Goal: Check status

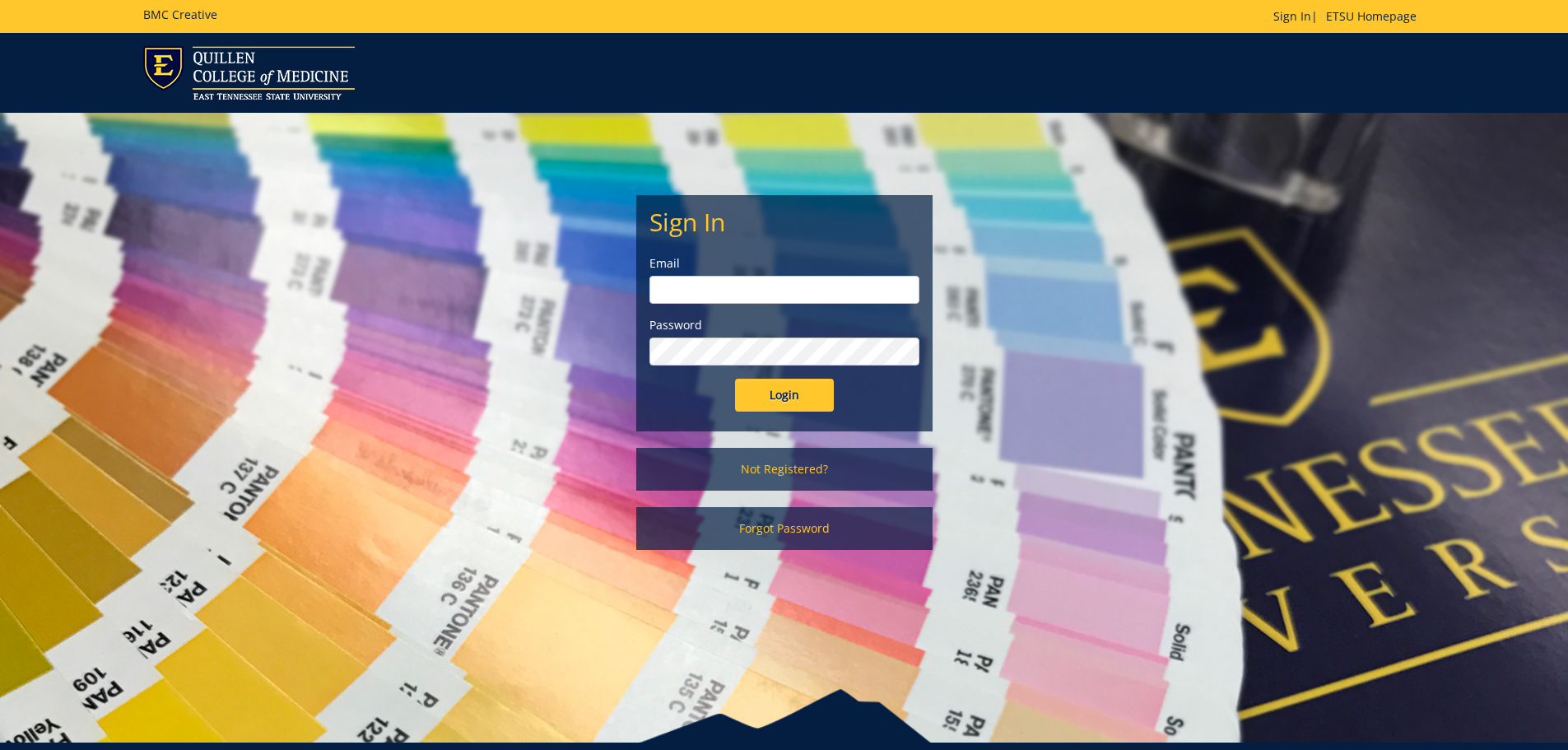
click at [819, 283] on input "email" at bounding box center [784, 289] width 270 height 28
type input "[EMAIL_ADDRESS][DOMAIN_NAME]"
click at [735, 379] on input "Login" at bounding box center [784, 395] width 99 height 33
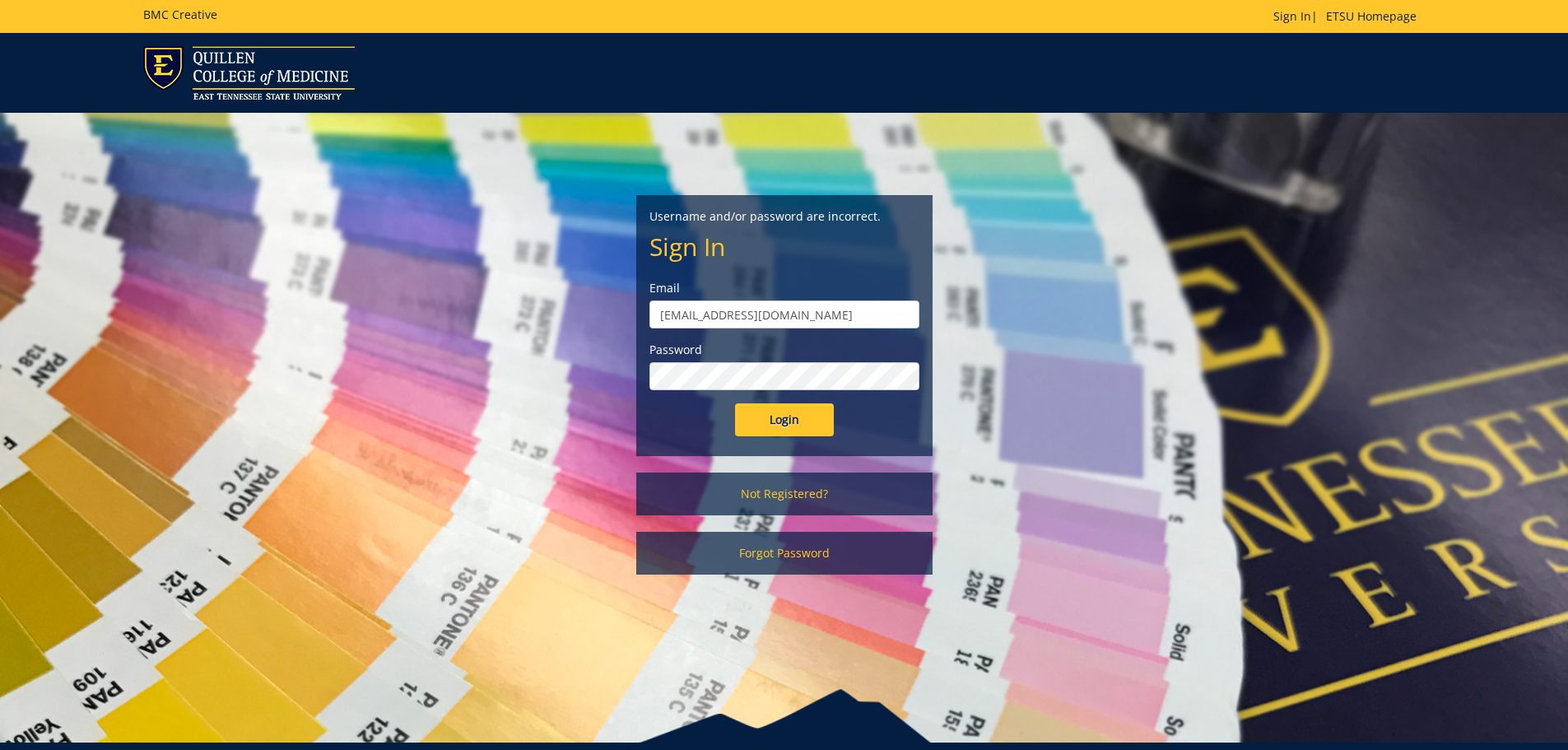
click at [735, 404] on input "Login" at bounding box center [784, 420] width 99 height 33
click at [799, 420] on input "Login" at bounding box center [784, 420] width 99 height 33
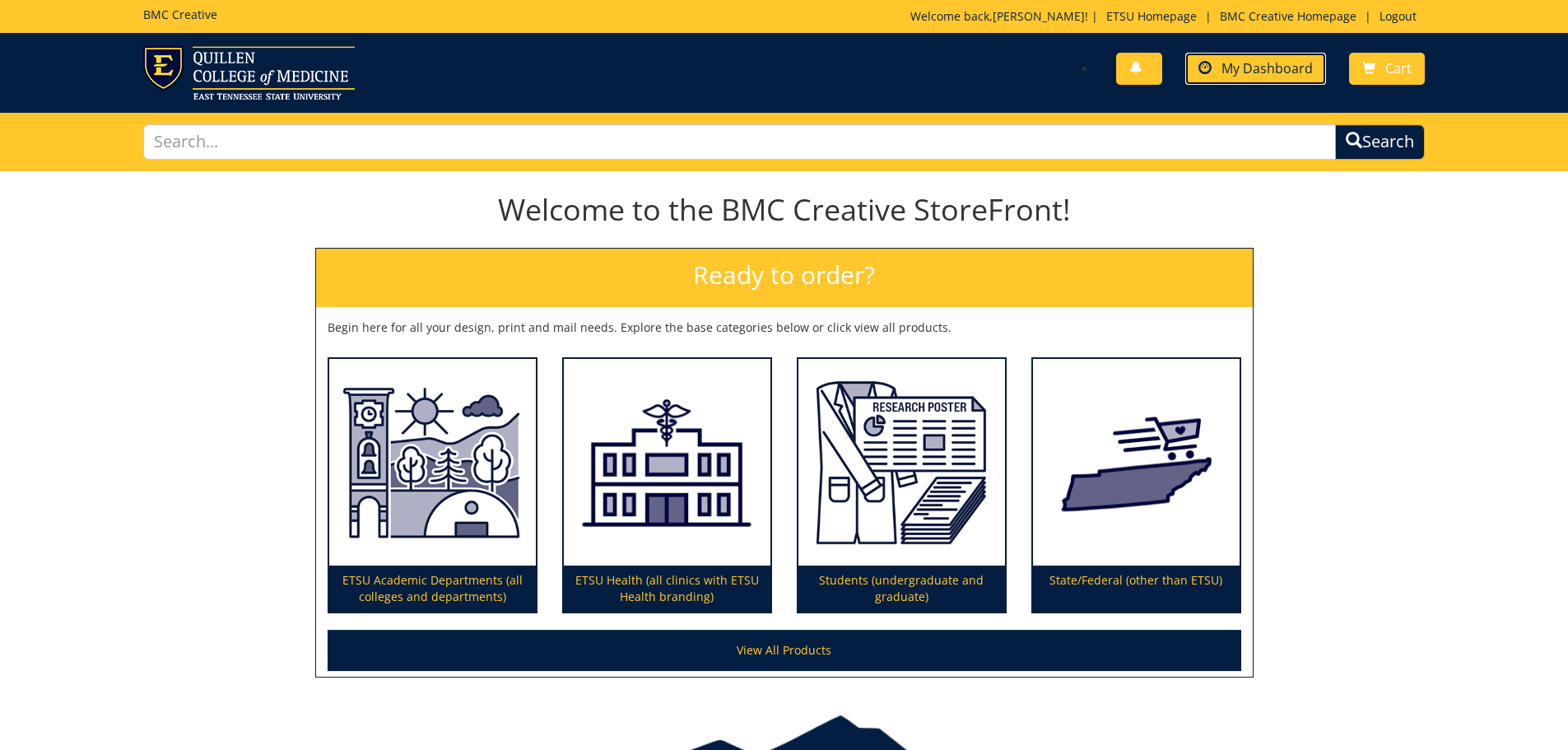
click at [1271, 64] on span "My Dashboard" at bounding box center [1267, 68] width 91 height 18
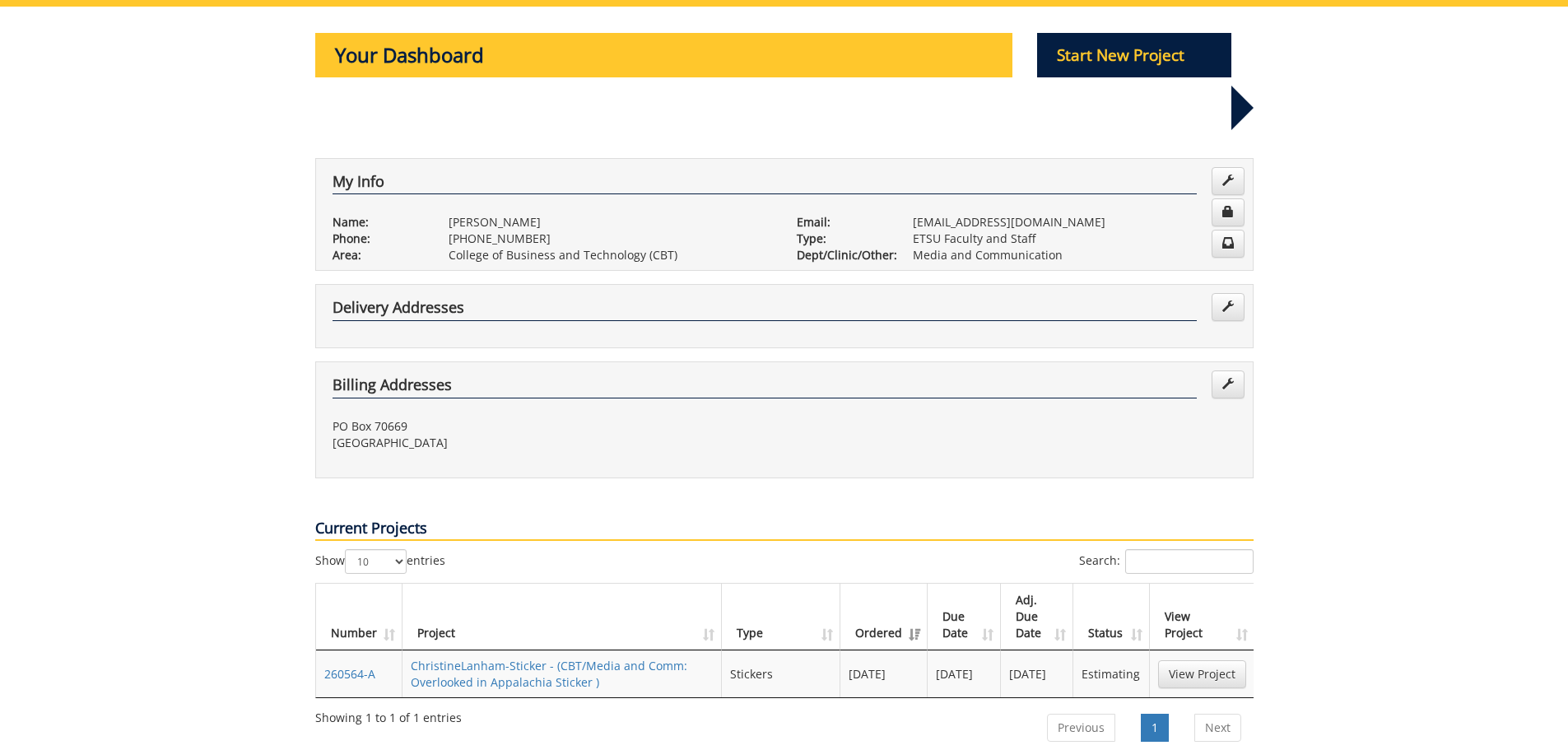
scroll to position [412, 0]
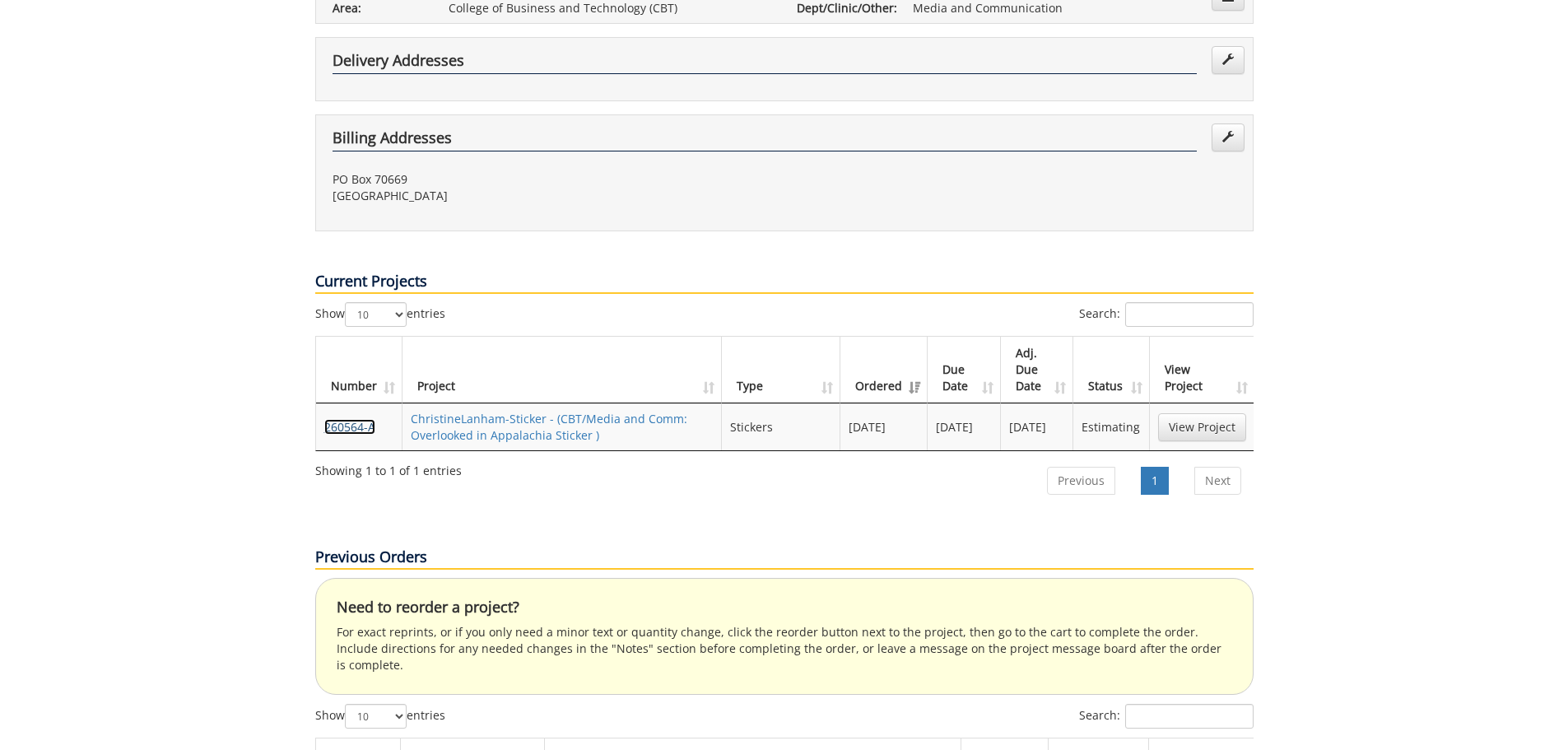
click at [343, 419] on link "260564-A" at bounding box center [349, 427] width 51 height 15
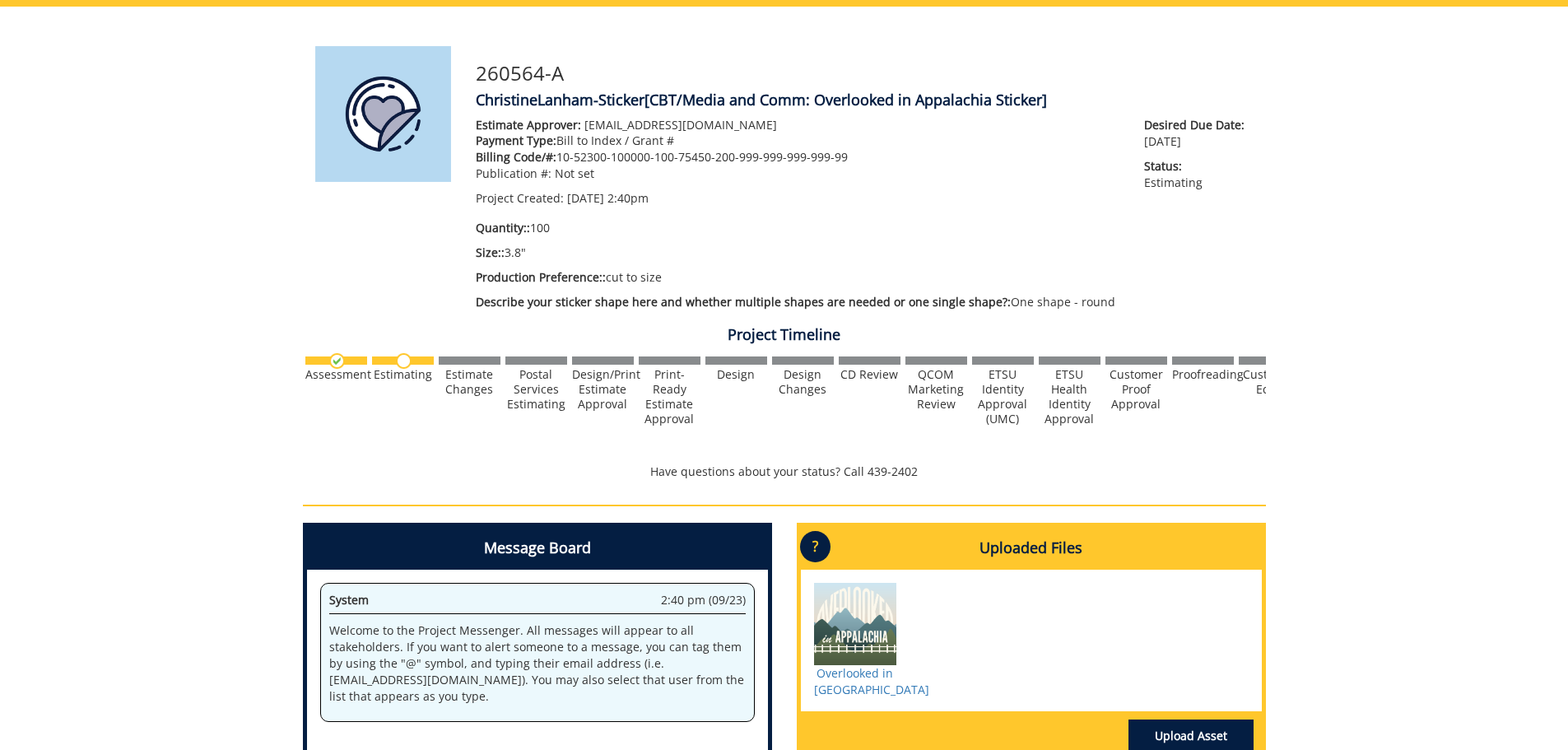
scroll to position [329, 0]
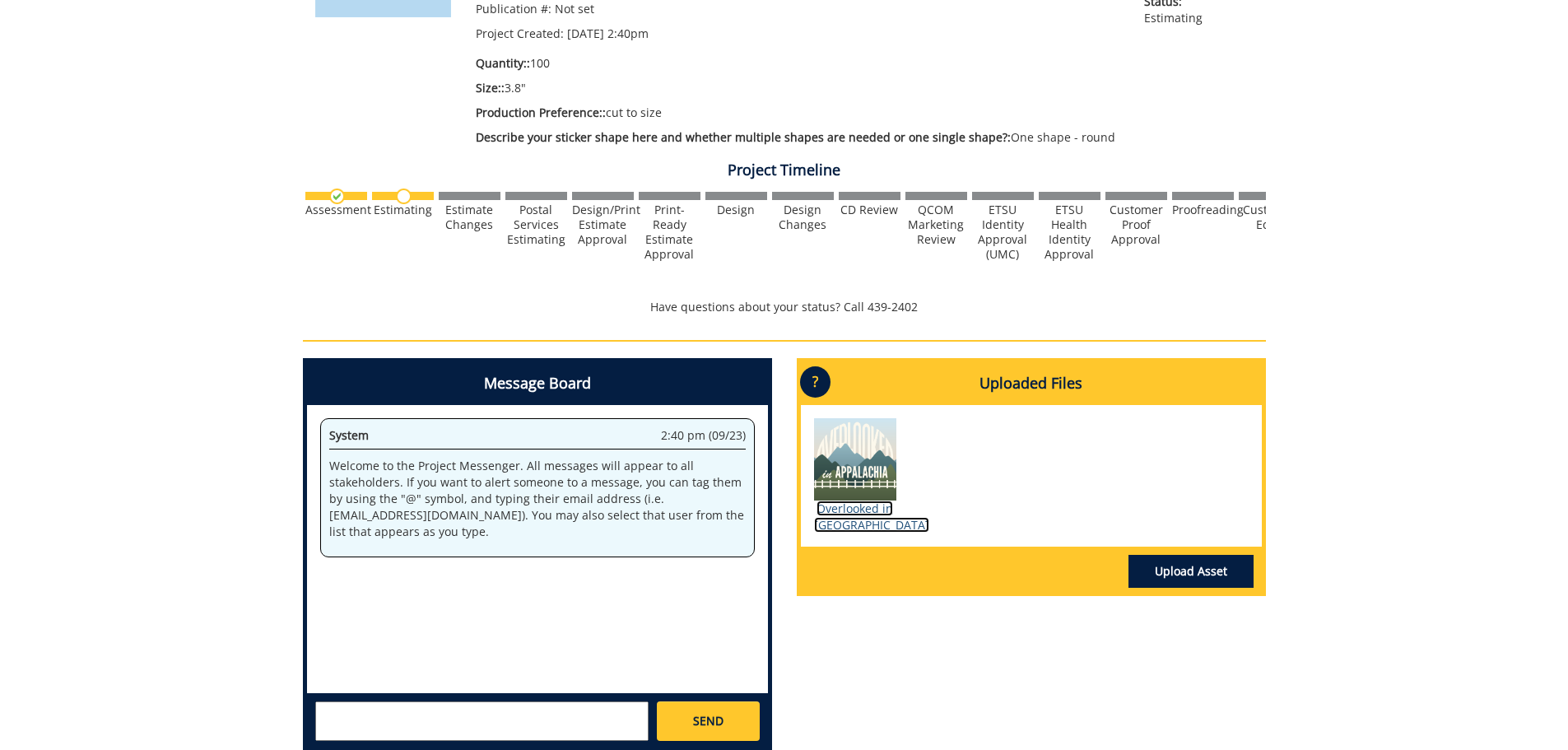
click at [836, 520] on link "Overlooked in [GEOGRAPHIC_DATA]" at bounding box center [872, 516] width 115 height 32
click at [1253, 655] on div "Message Board System 2:40 pm (09/23) Welcome to the Project Messenger. All mess…" at bounding box center [784, 561] width 987 height 406
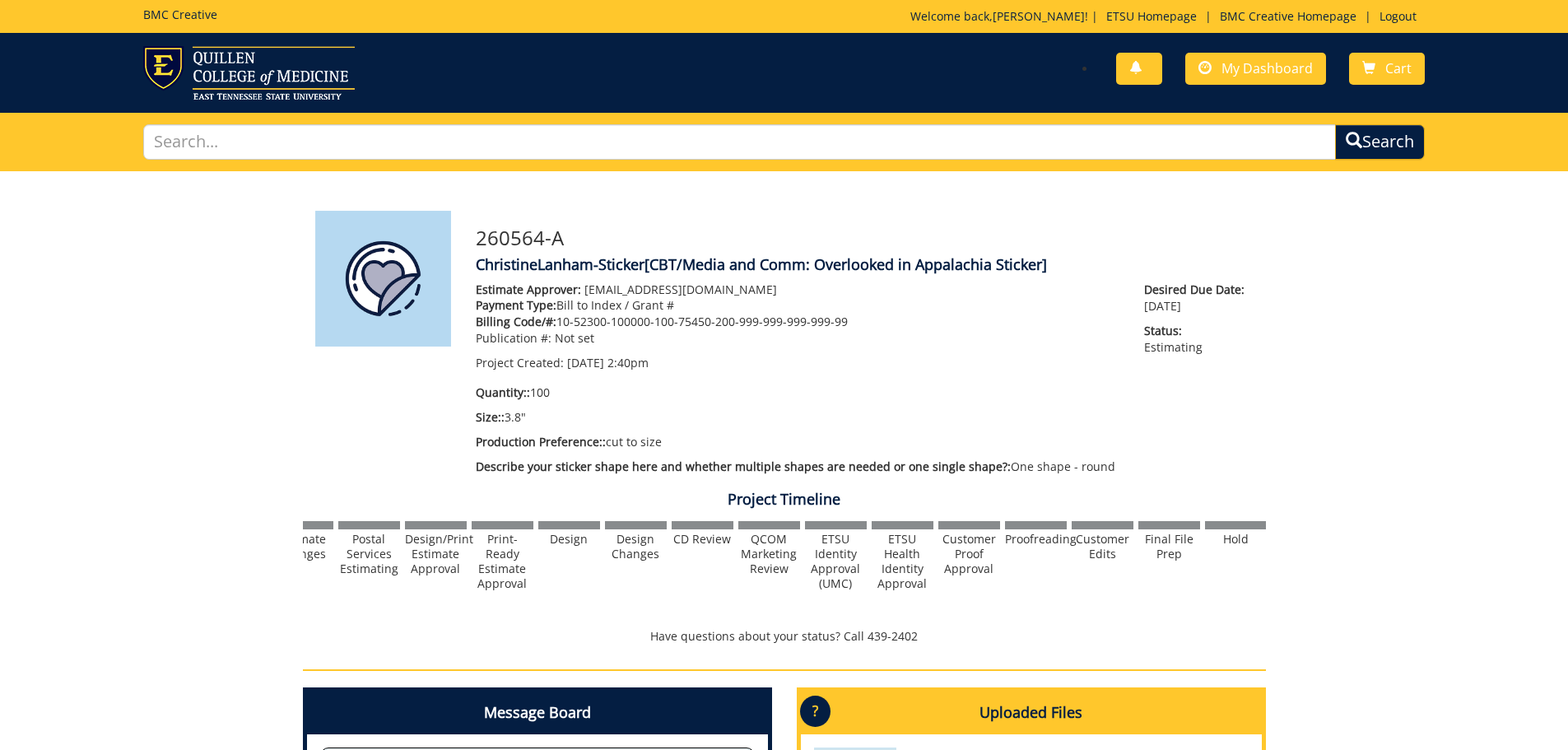
scroll to position [0, 0]
